Goal: Complete application form

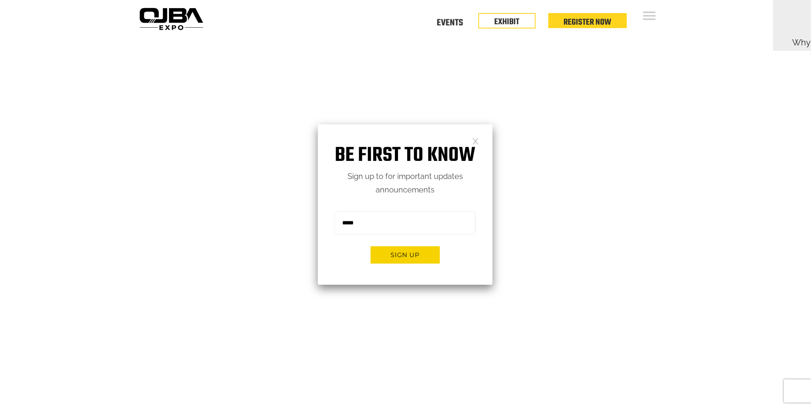
click at [475, 138] on link at bounding box center [475, 140] width 7 height 7
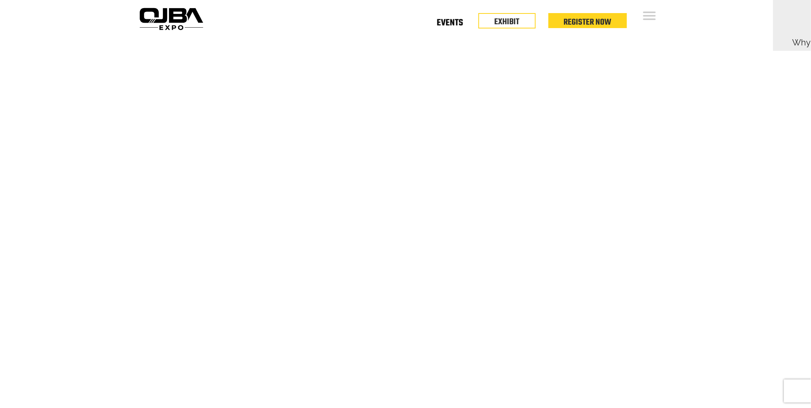
click at [459, 23] on link "Events" at bounding box center [450, 24] width 26 height 3
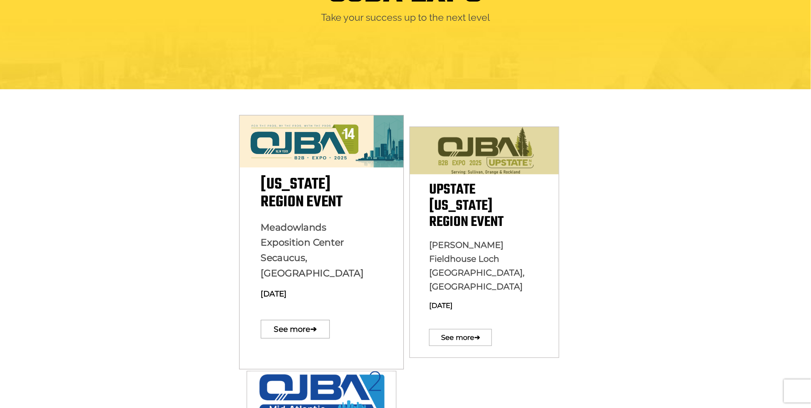
scroll to position [114, 0]
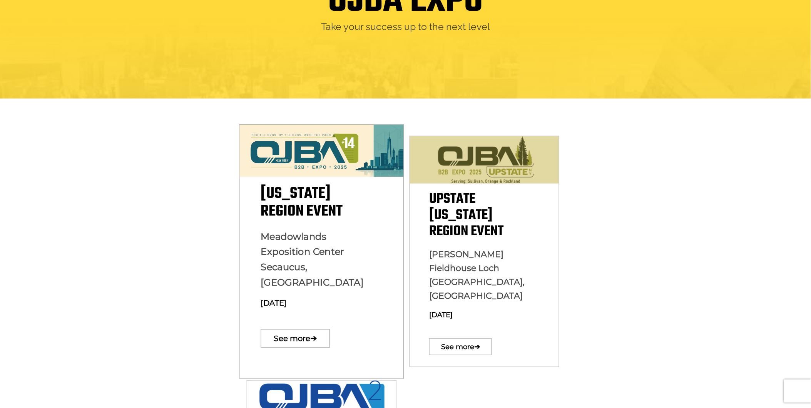
click at [330, 155] on img at bounding box center [321, 151] width 164 height 52
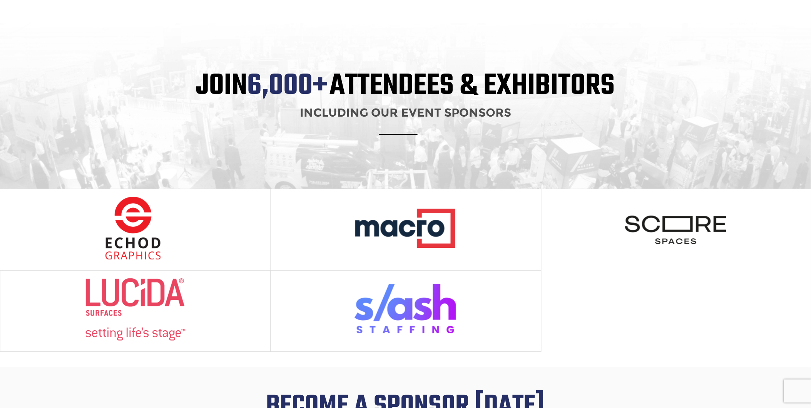
scroll to position [798, 0]
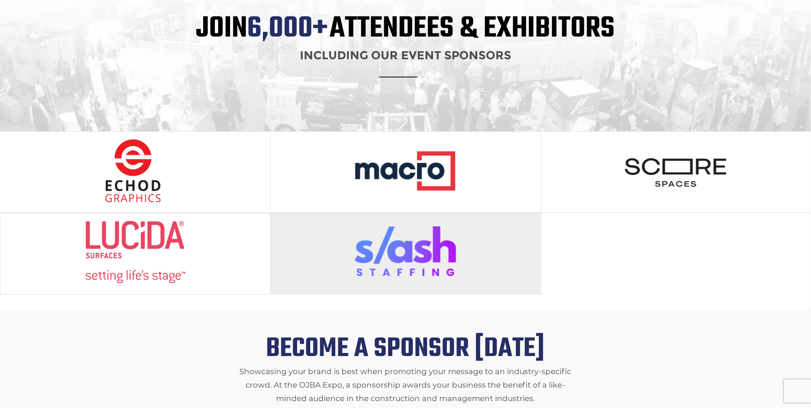
click at [409, 247] on img at bounding box center [405, 251] width 102 height 63
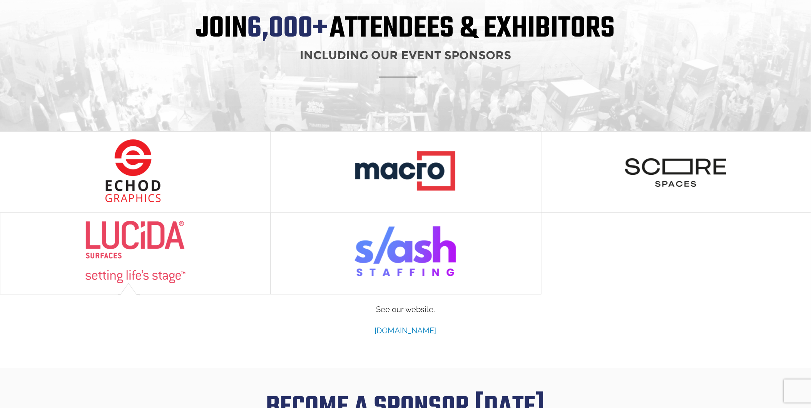
click at [401, 326] on link "www.slashstaffing.com" at bounding box center [406, 330] width 62 height 9
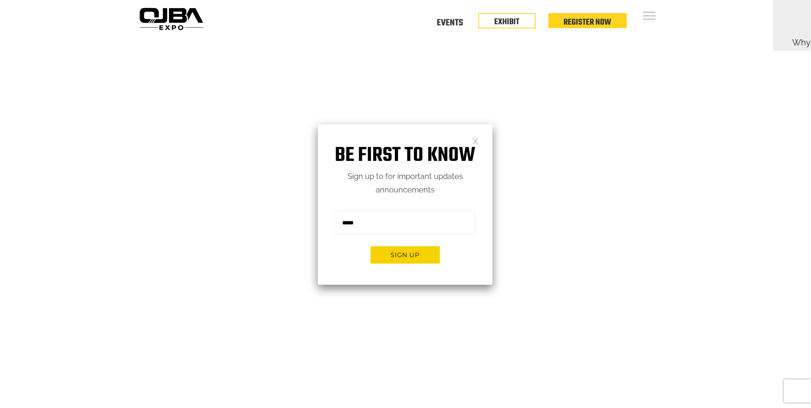
click at [474, 140] on link at bounding box center [475, 140] width 7 height 7
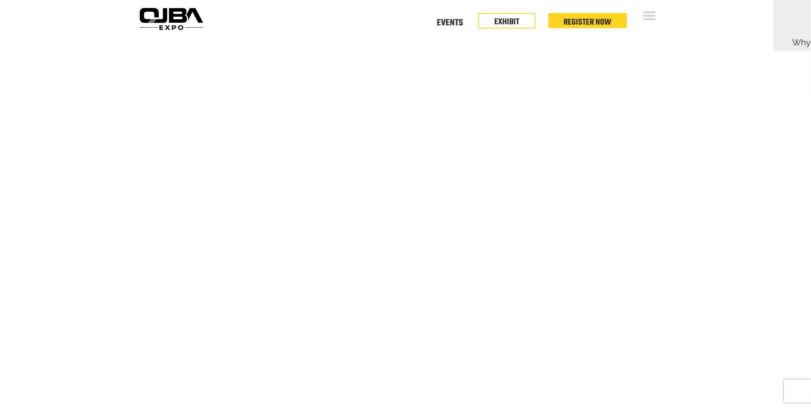
click at [451, 14] on div "Floor Plan Floor Plan Events Floor Plan EXHIBIT Register Now" at bounding box center [440, 18] width 469 height 37
click at [451, 20] on link "Events" at bounding box center [450, 21] width 26 height 3
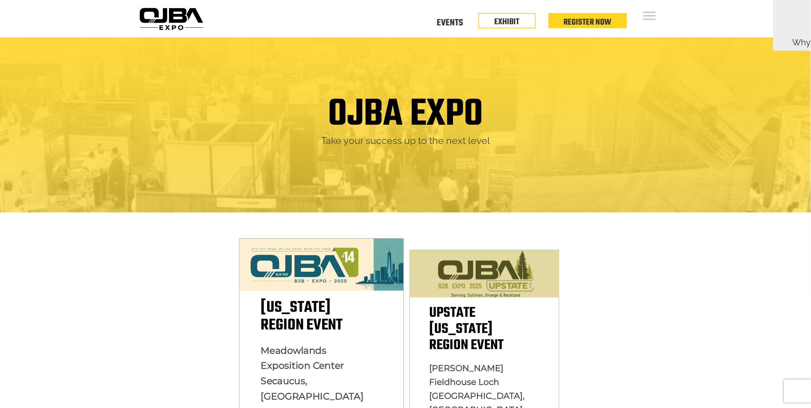
click at [329, 263] on img at bounding box center [321, 265] width 164 height 52
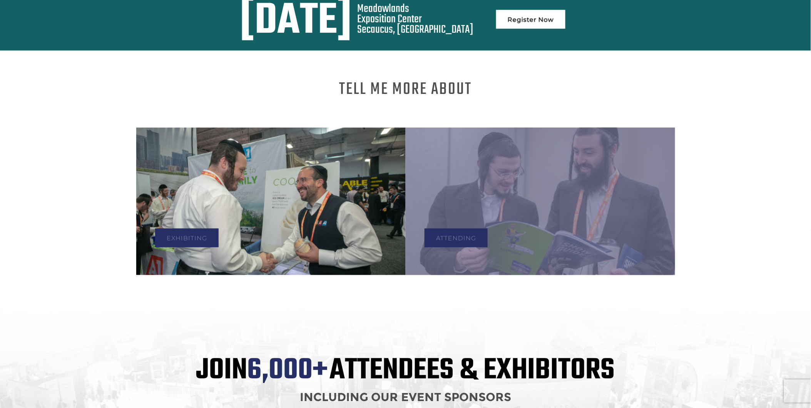
scroll to position [684, 0]
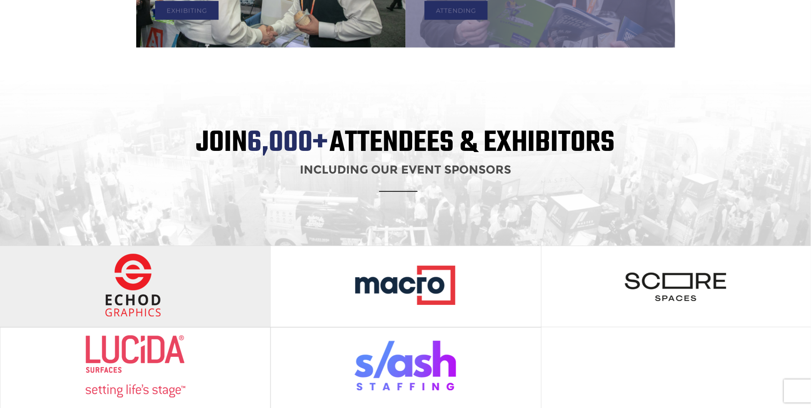
click at [149, 286] on img at bounding box center [135, 284] width 102 height 63
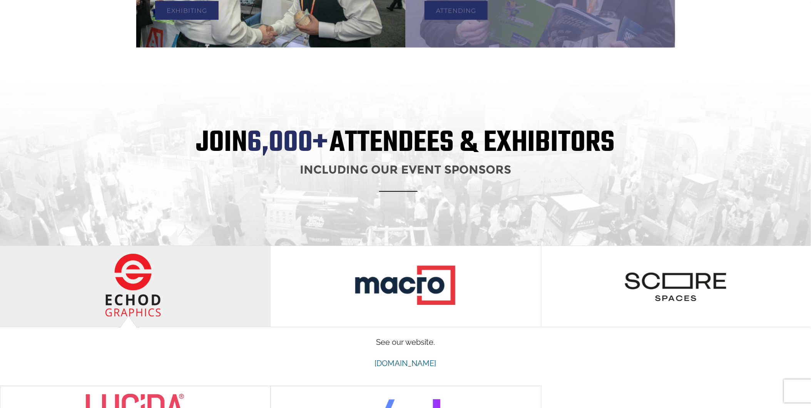
click at [149, 286] on img at bounding box center [135, 284] width 102 height 63
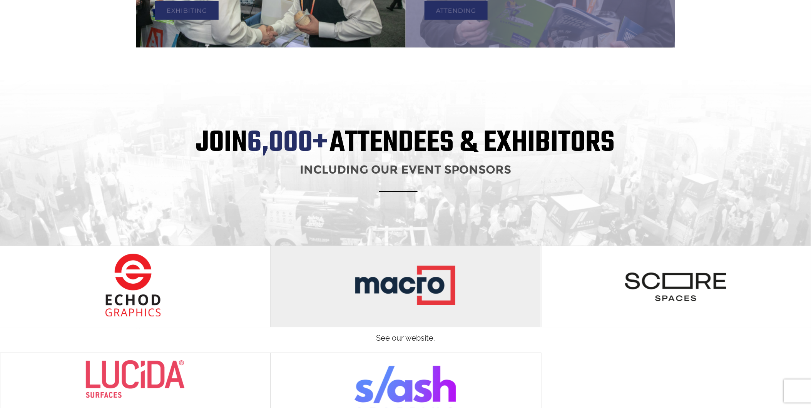
click at [460, 275] on div at bounding box center [405, 286] width 270 height 81
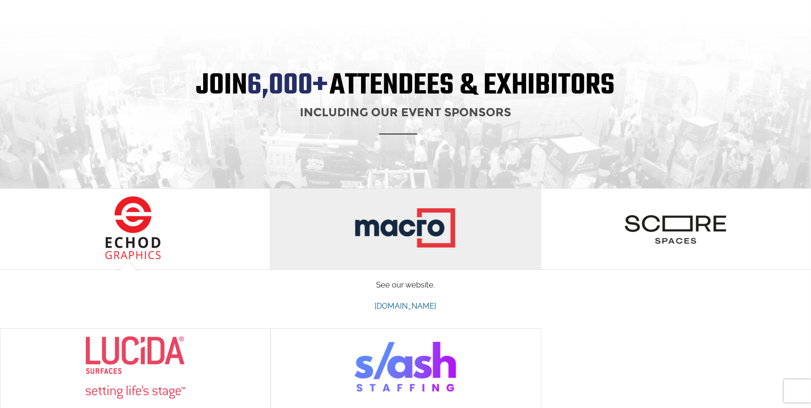
scroll to position [798, 0]
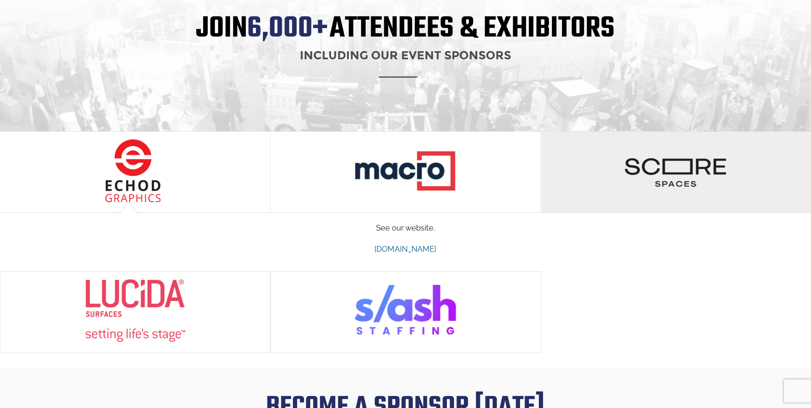
click at [641, 164] on img at bounding box center [675, 170] width 102 height 63
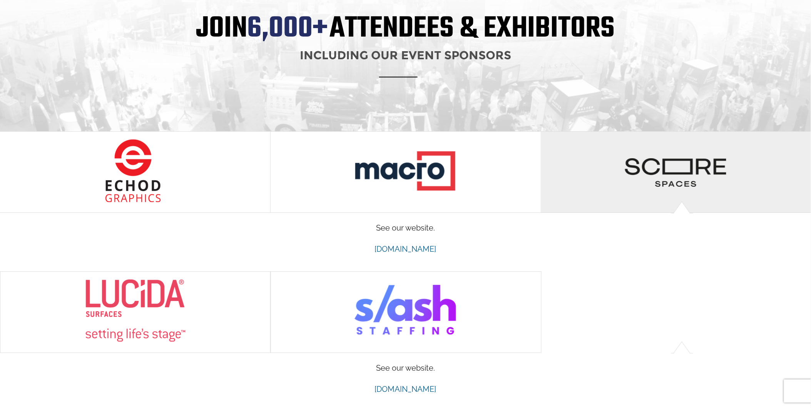
click at [657, 160] on img at bounding box center [675, 170] width 102 height 63
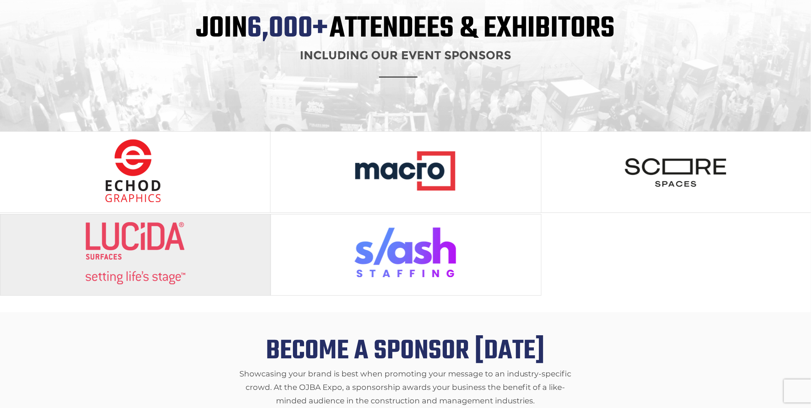
click at [156, 237] on img at bounding box center [135, 253] width 102 height 63
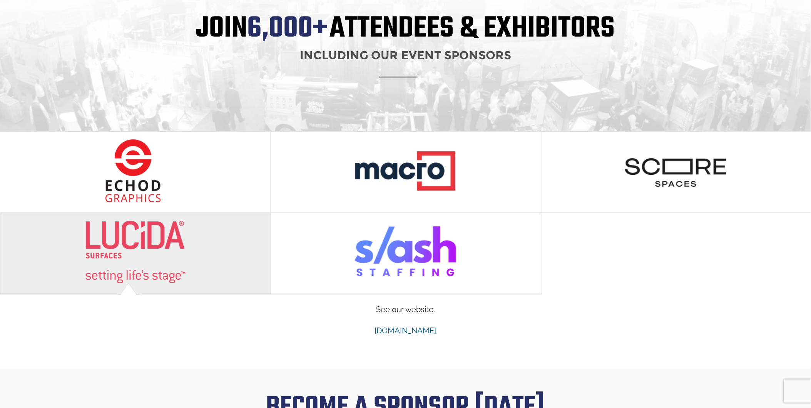
click at [156, 237] on img at bounding box center [135, 251] width 102 height 63
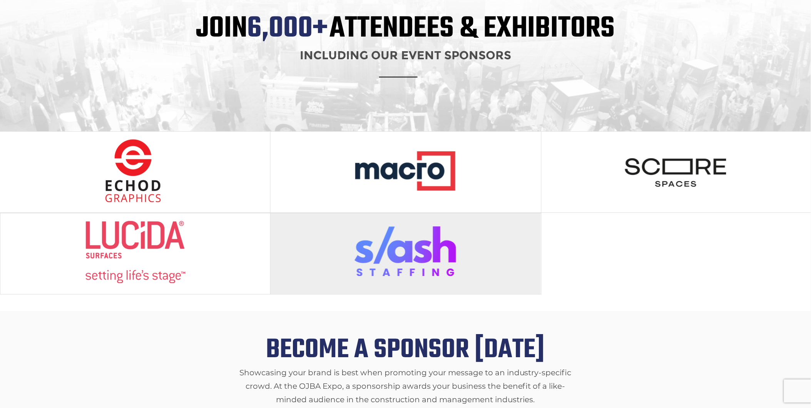
click at [352, 247] on div at bounding box center [405, 253] width 270 height 81
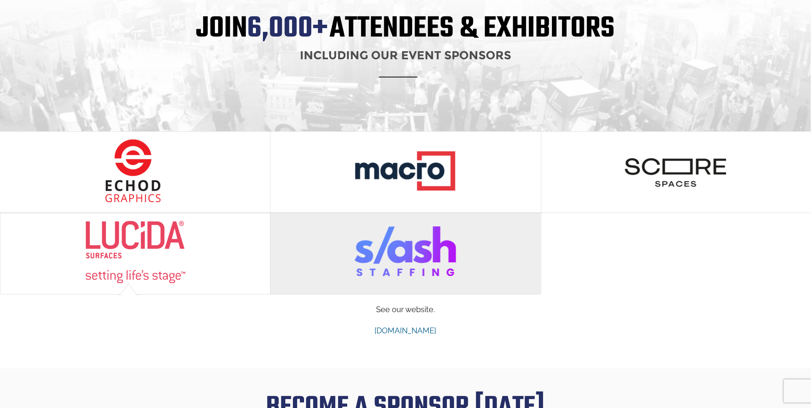
click at [352, 247] on div at bounding box center [405, 253] width 270 height 81
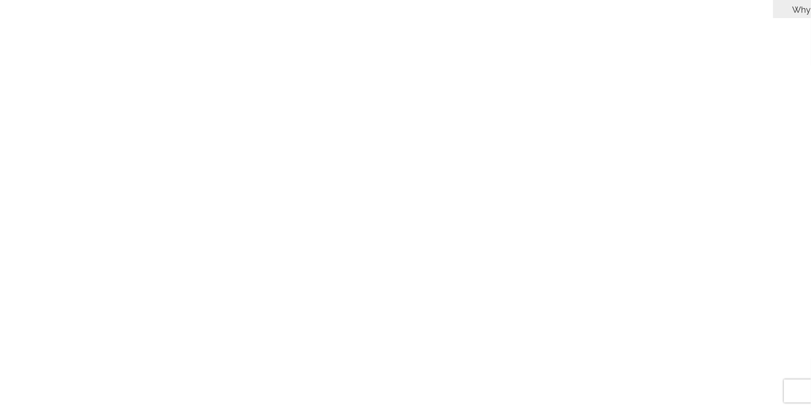
scroll to position [0, 0]
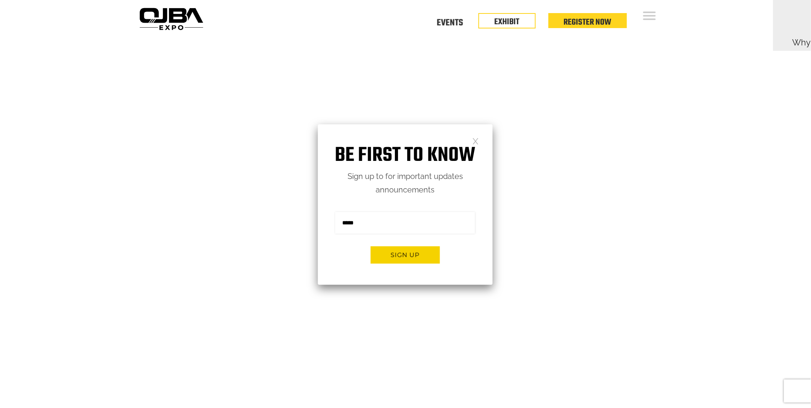
click at [447, 33] on div "Floor Plan Floor Plan Events Floor Plan EXHIBIT Register Now" at bounding box center [440, 18] width 469 height 37
click at [449, 23] on link "Events" at bounding box center [450, 21] width 26 height 3
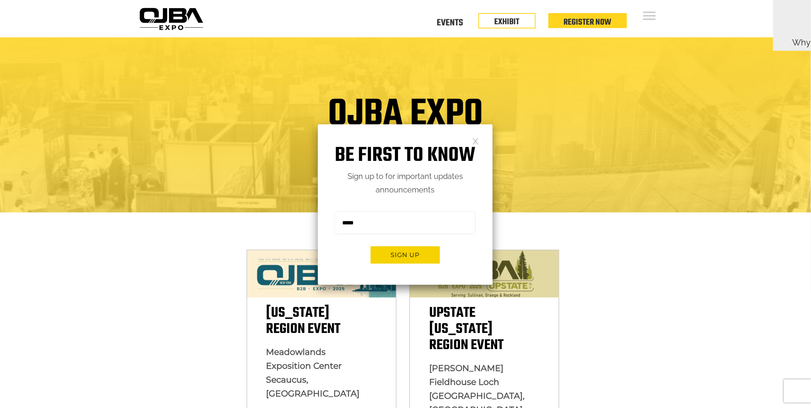
click at [475, 143] on link at bounding box center [475, 140] width 7 height 7
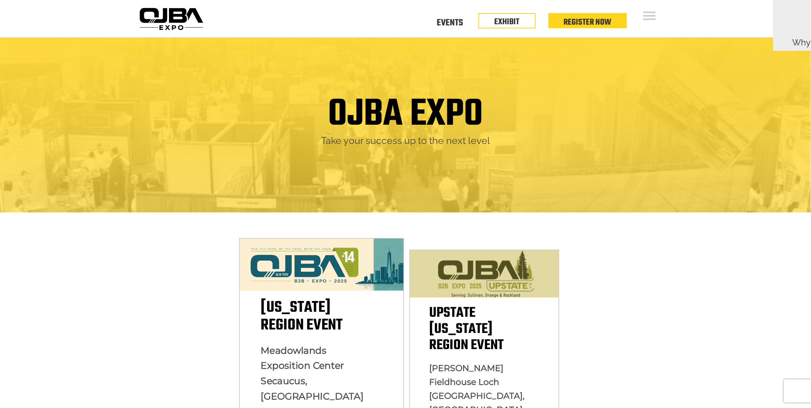
scroll to position [57, 0]
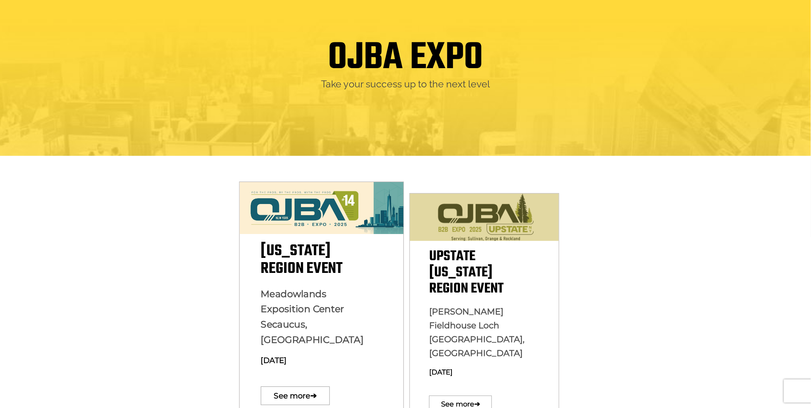
click at [337, 214] on img at bounding box center [321, 208] width 164 height 52
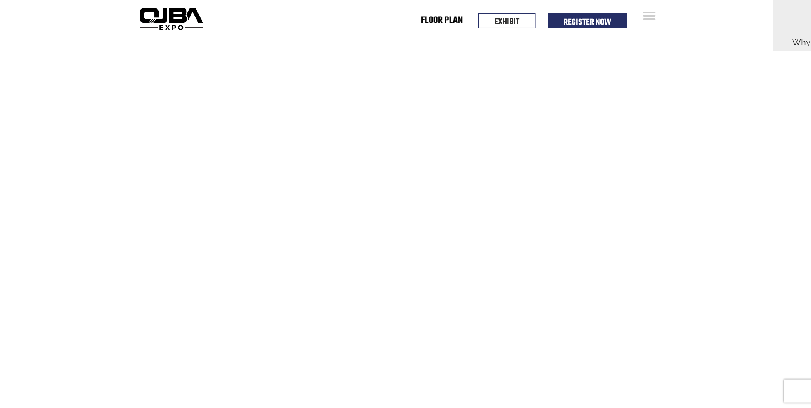
click at [454, 23] on link "Floor Plan" at bounding box center [442, 21] width 42 height 3
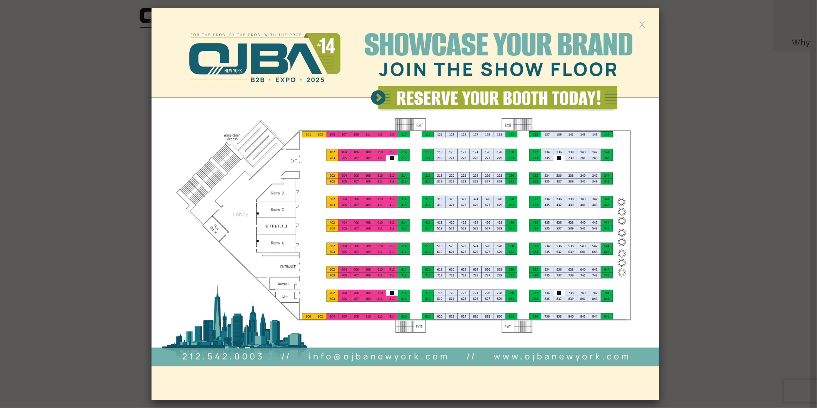
click at [643, 22] on link at bounding box center [642, 24] width 7 height 7
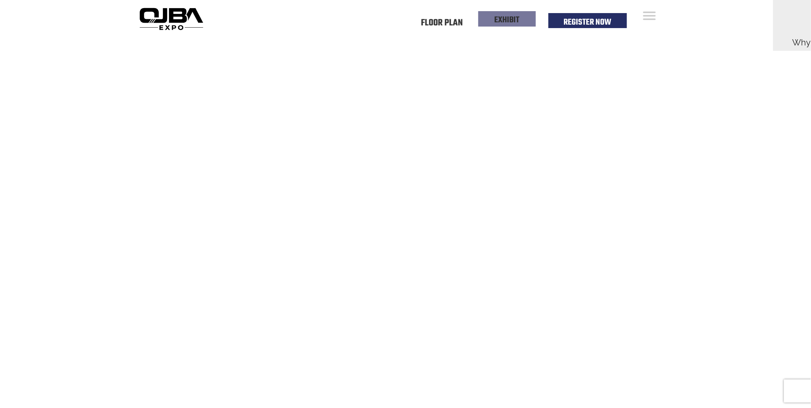
click at [523, 25] on li "EXHIBIT" at bounding box center [506, 18] width 57 height 15
click at [514, 22] on link "EXHIBIT" at bounding box center [506, 19] width 25 height 13
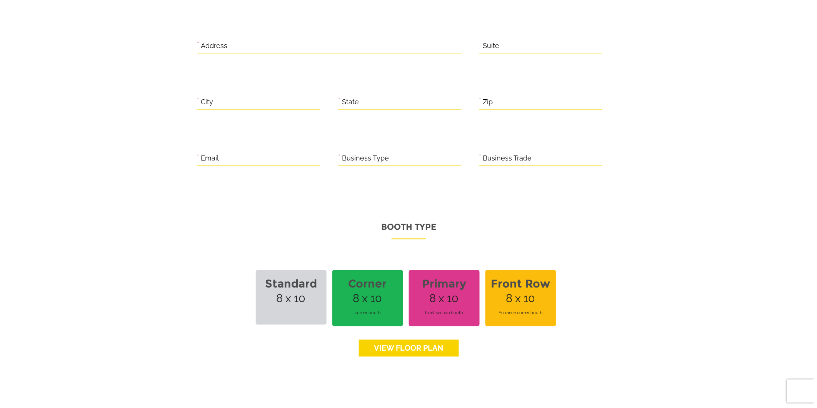
scroll to position [399, 0]
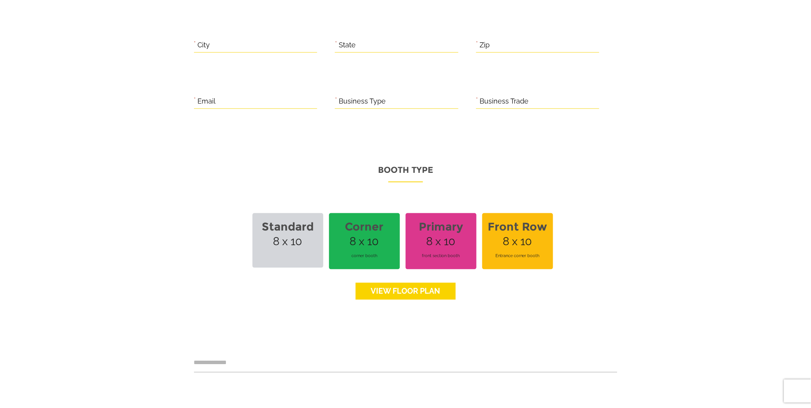
click at [403, 283] on link "View floor Plan" at bounding box center [405, 291] width 100 height 17
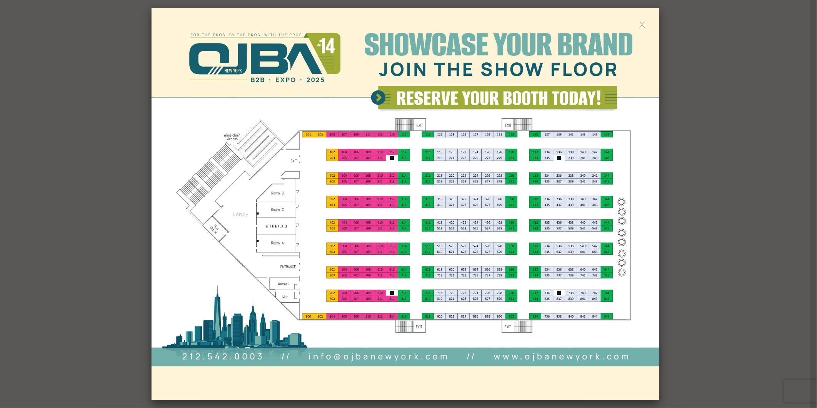
click at [640, 25] on link at bounding box center [642, 24] width 7 height 7
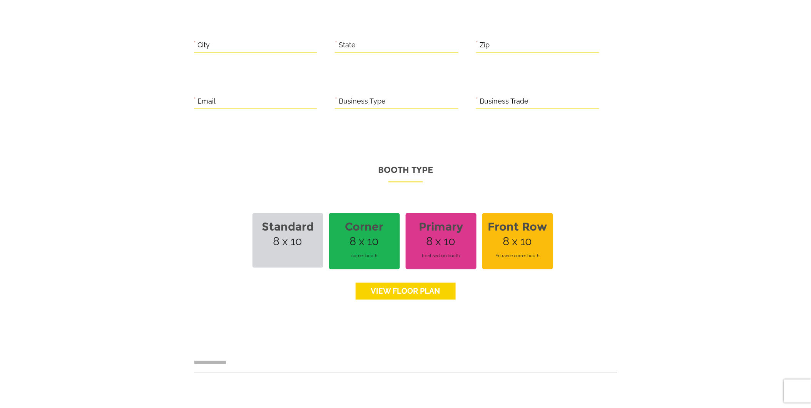
click at [400, 287] on link "View floor Plan" at bounding box center [405, 291] width 100 height 17
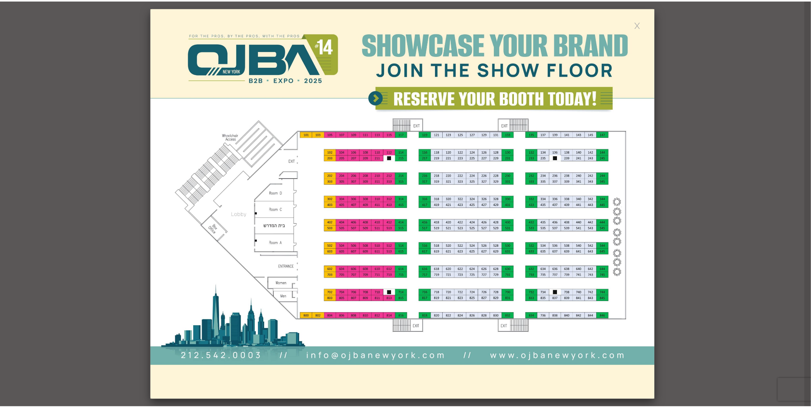
scroll to position [0, 0]
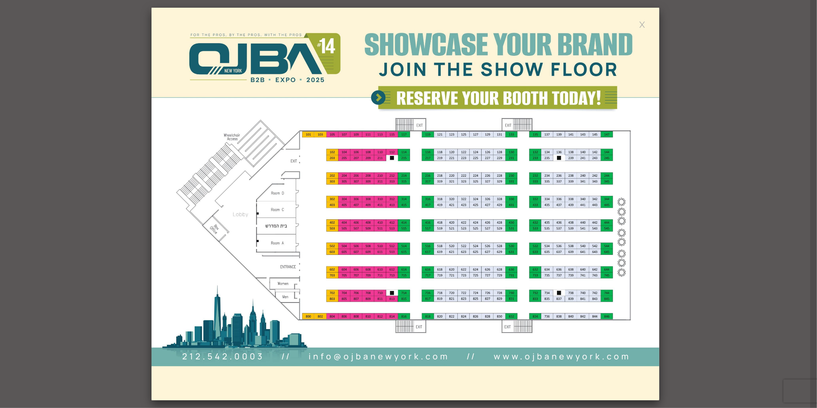
click at [641, 21] on link at bounding box center [642, 24] width 7 height 7
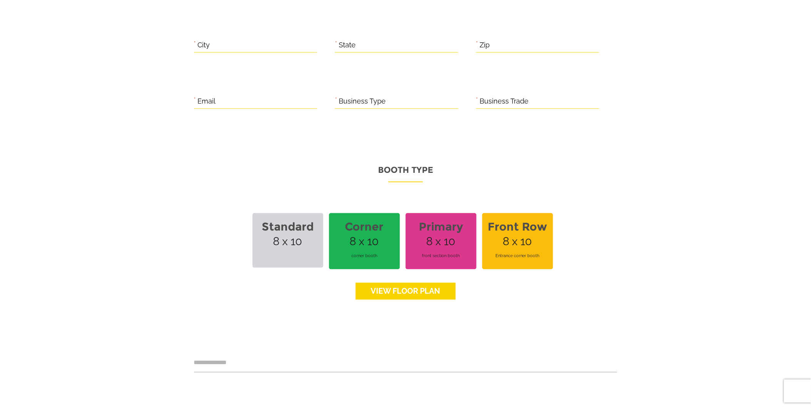
click at [500, 226] on strong "Front Row" at bounding box center [518, 227] width 62 height 22
click at [459, 226] on strong "Primary" at bounding box center [441, 227] width 62 height 22
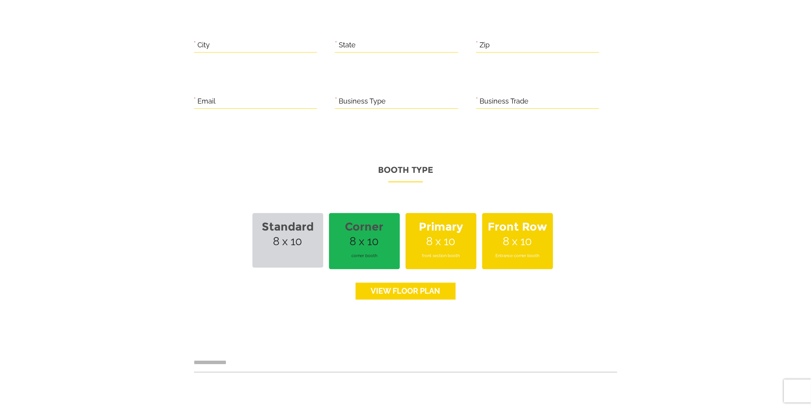
click at [382, 232] on span "Corner 8 x 10 corner booth" at bounding box center [364, 241] width 71 height 56
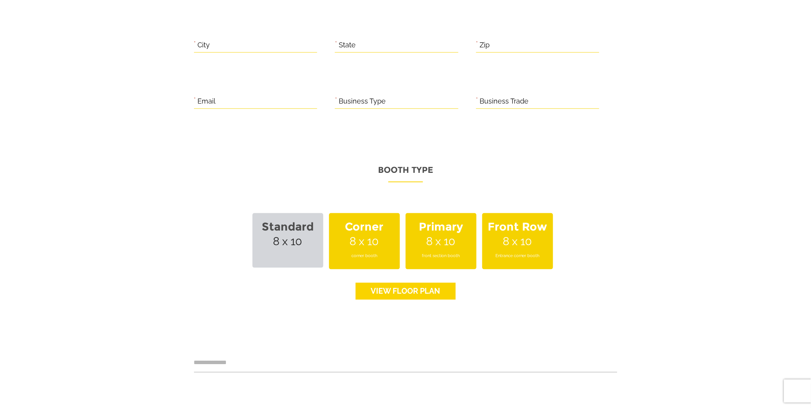
click at [308, 232] on span "Standard 8 x 10" at bounding box center [287, 240] width 71 height 55
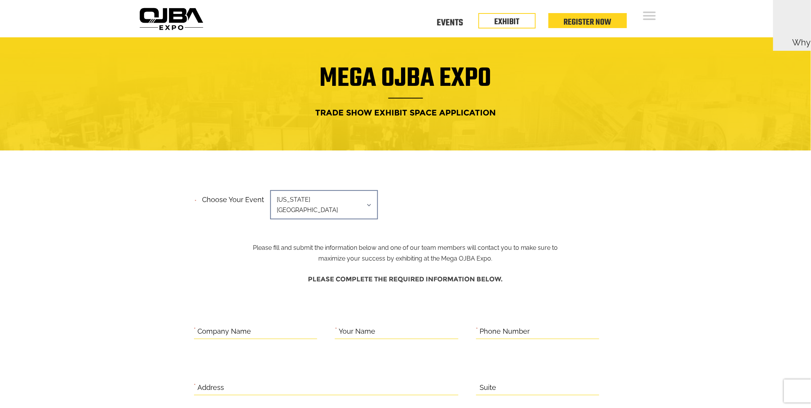
click at [366, 206] on span "[US_STATE][GEOGRAPHIC_DATA]" at bounding box center [324, 204] width 108 height 29
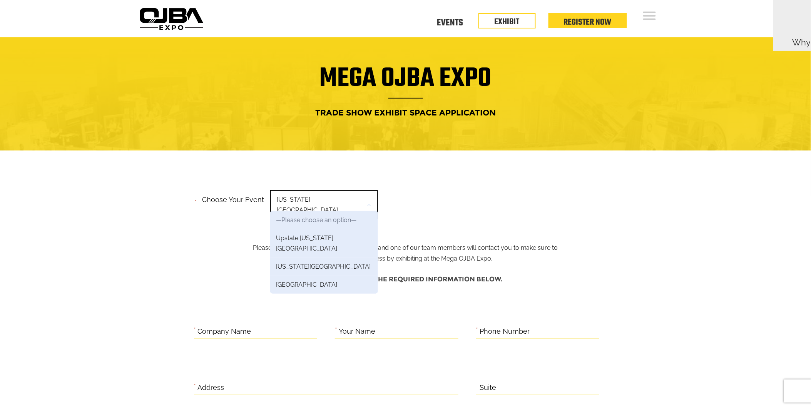
click at [366, 206] on span "[US_STATE][GEOGRAPHIC_DATA]" at bounding box center [324, 204] width 108 height 29
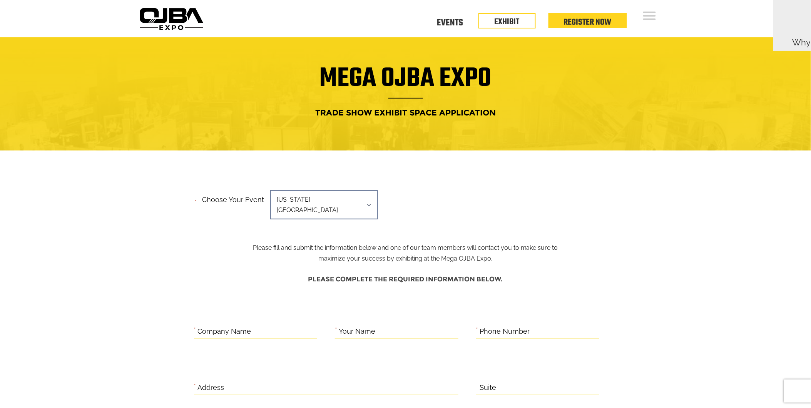
scroll to position [356, 0]
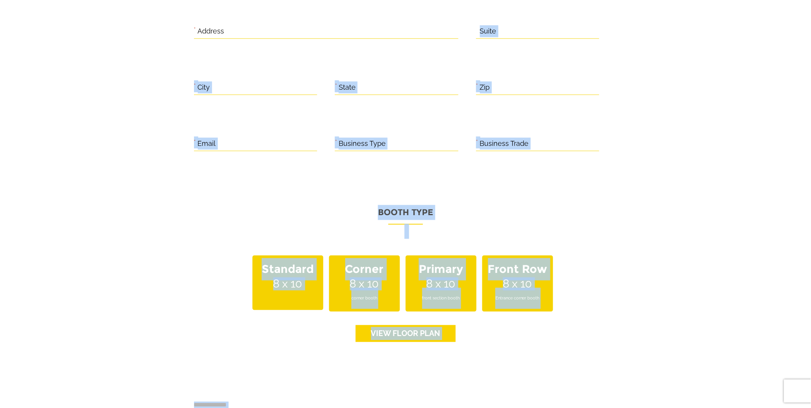
click at [625, 31] on div "**********" at bounding box center [405, 160] width 527 height 678
